Goal: Information Seeking & Learning: Learn about a topic

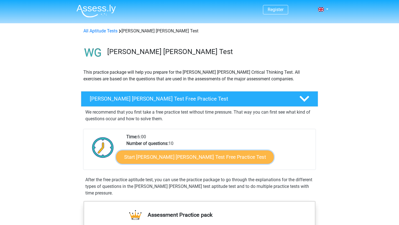
click at [160, 158] on link "Start Watson Glaser Test Free Practice Test" at bounding box center [195, 156] width 158 height 13
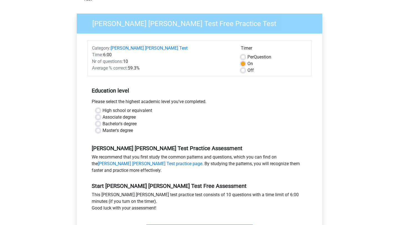
scroll to position [39, 0]
click at [116, 120] on label "Bachelor's degree" at bounding box center [119, 123] width 34 height 7
click at [100, 120] on input "Bachelor's degree" at bounding box center [98, 123] width 4 height 6
radio input "true"
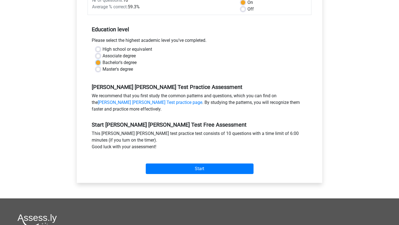
scroll to position [107, 0]
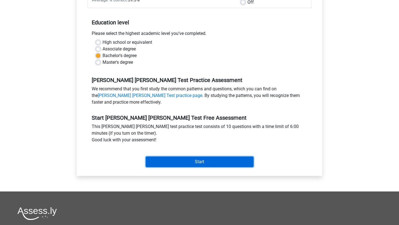
click at [186, 156] on input "Start" at bounding box center [200, 161] width 108 height 11
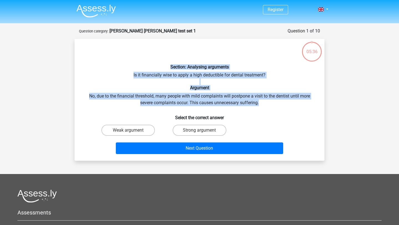
drag, startPoint x: 264, startPoint y: 105, endPoint x: 169, endPoint y: 68, distance: 101.6
click at [169, 68] on div "Section: Analysing arguments Is it financially wise to apply a high deductible …" at bounding box center [199, 99] width 245 height 113
copy div "Section: Analysing arguments Is it financially wise to apply a high deductible …"
click at [194, 131] on label "Strong argument" at bounding box center [199, 130] width 53 height 11
click at [199, 131] on input "Strong argument" at bounding box center [201, 132] width 4 height 4
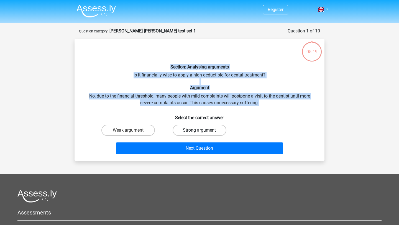
radio input "true"
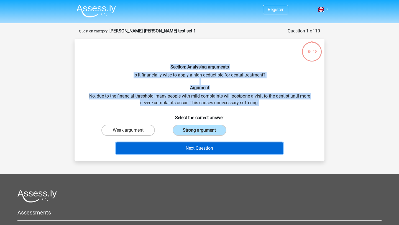
click at [205, 148] on button "Next Question" at bounding box center [200, 148] width 168 height 12
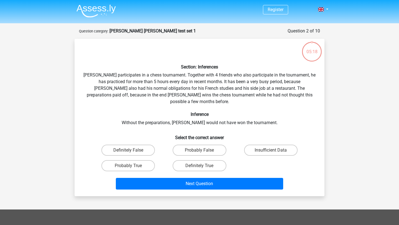
scroll to position [28, 0]
